Goal: Understand process/instructions: Learn how to perform a task or action

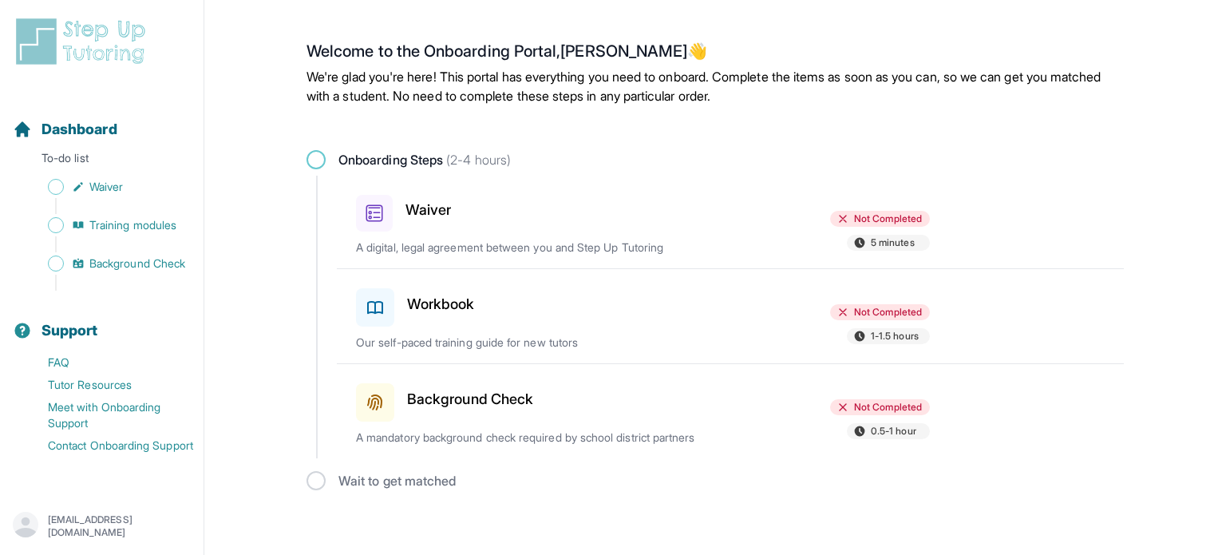
click at [562, 233] on div "Waiver Not Completed 5 minutes A digital, legal agreement between you and Step …" at bounding box center [740, 222] width 768 height 93
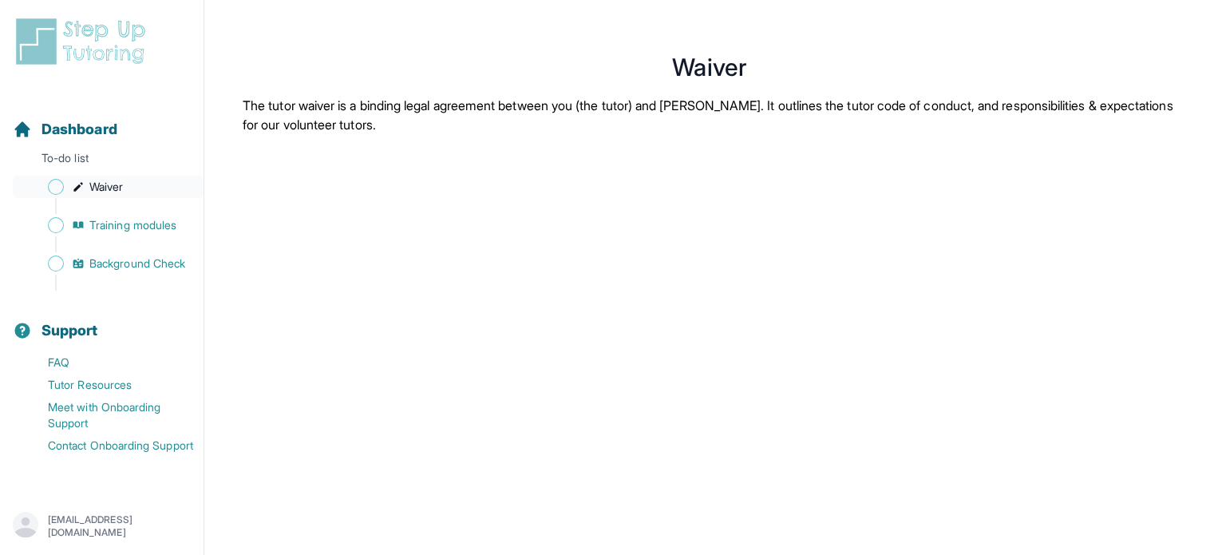
click at [57, 184] on span "Sidebar" at bounding box center [56, 187] width 16 height 16
click at [61, 224] on span "Sidebar" at bounding box center [56, 225] width 16 height 16
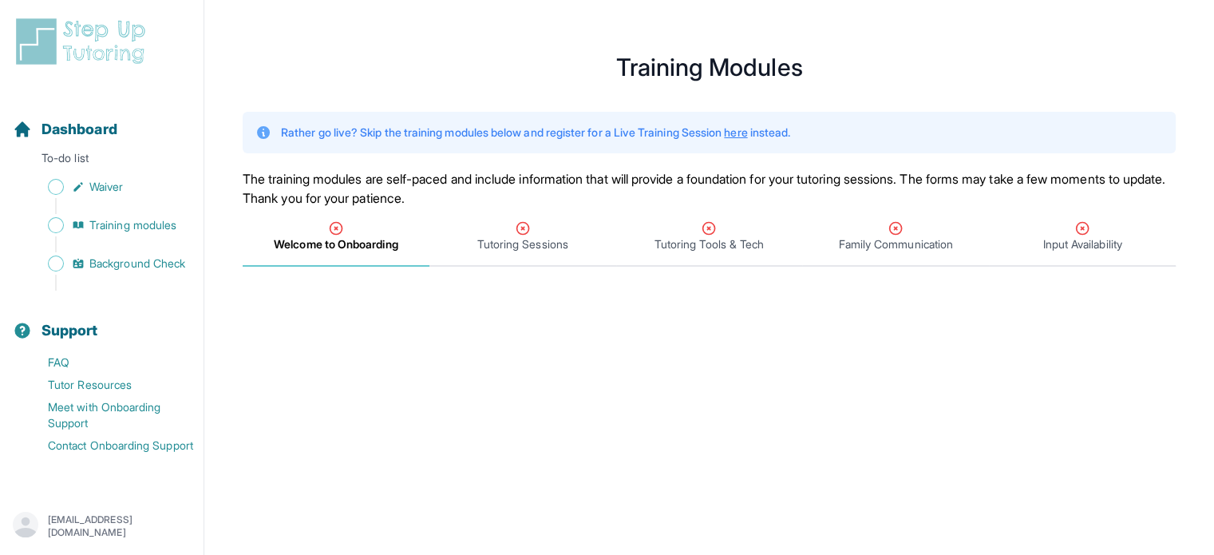
scroll to position [99, 0]
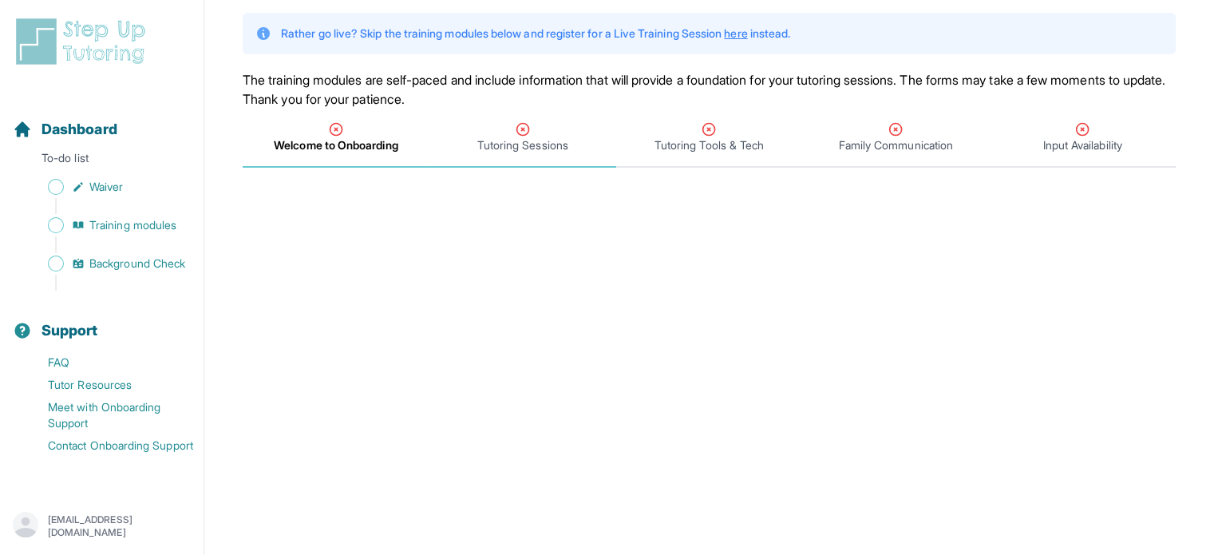
click at [541, 148] on span "Tutoring Sessions" at bounding box center [522, 145] width 91 height 16
click at [21, 159] on p "To-do list" at bounding box center [101, 161] width 191 height 22
click at [77, 184] on icon "Sidebar" at bounding box center [78, 186] width 13 height 13
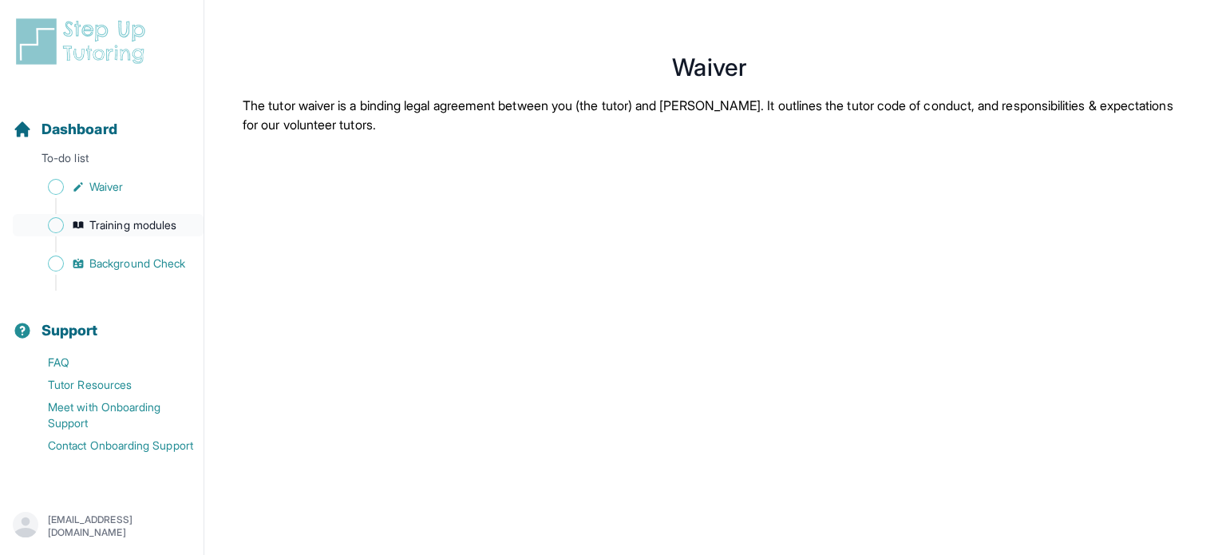
click at [49, 232] on link "Training modules" at bounding box center [108, 225] width 191 height 22
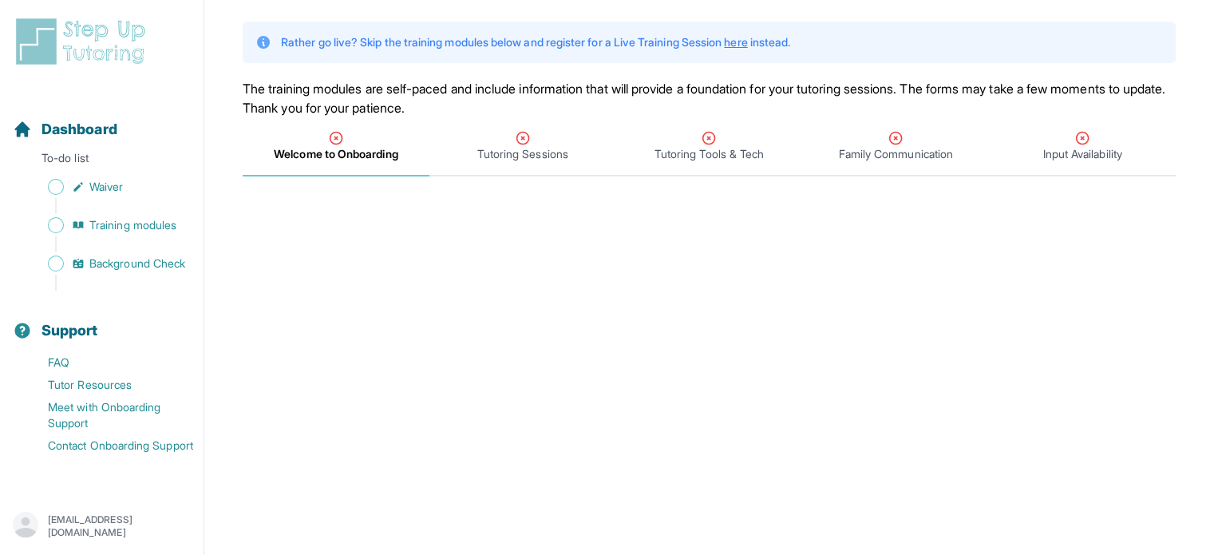
scroll to position [89, 0]
click at [511, 144] on div "Tutoring Sessions" at bounding box center [522, 148] width 180 height 32
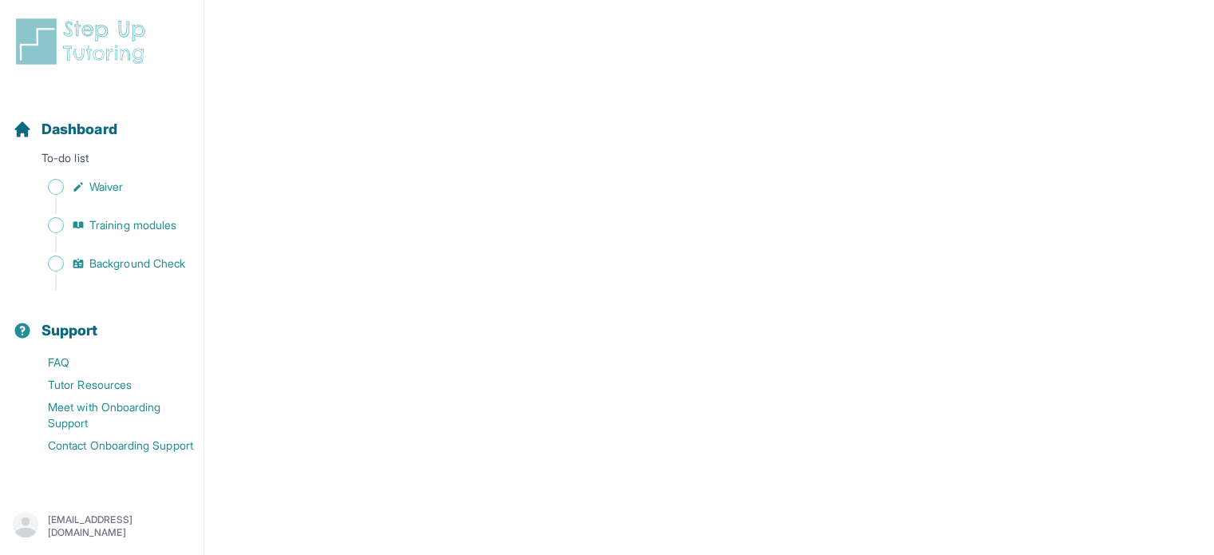
scroll to position [745, 0]
